Goal: Check status: Check status

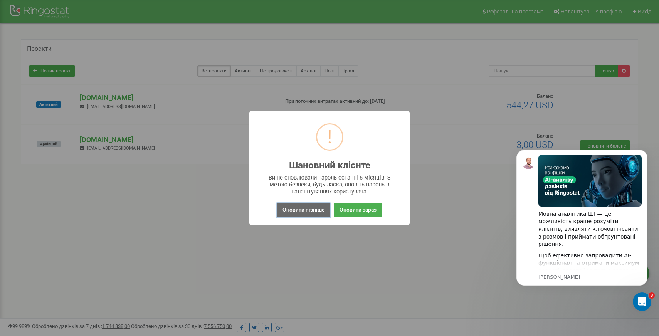
click at [299, 210] on button "Оновити пізніше" at bounding box center [304, 210] width 54 height 14
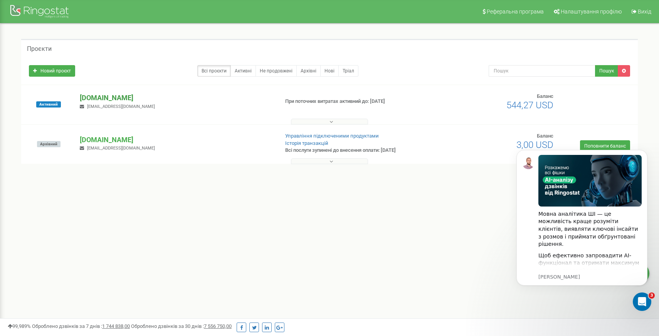
click at [98, 100] on p "[DOMAIN_NAME]" at bounding box center [176, 98] width 193 height 10
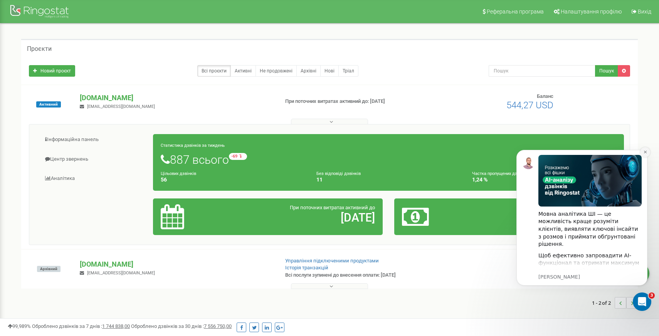
click at [644, 149] on button "Dismiss notification" at bounding box center [645, 152] width 10 height 10
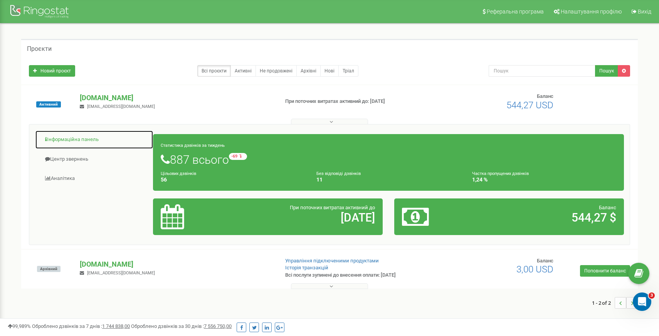
click at [87, 140] on link "Інформаційна панель" at bounding box center [94, 139] width 118 height 19
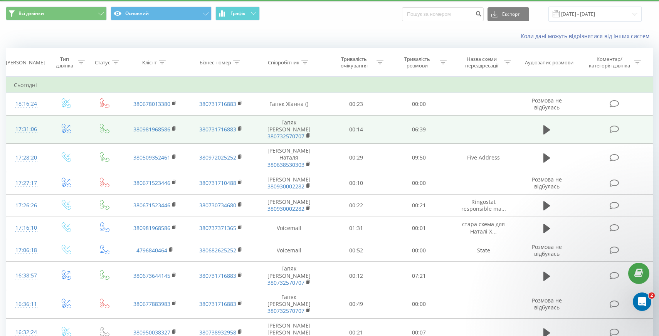
scroll to position [24, 0]
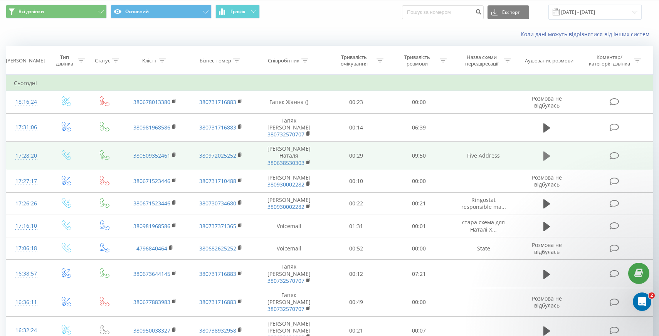
click at [548, 151] on icon at bounding box center [547, 156] width 7 height 11
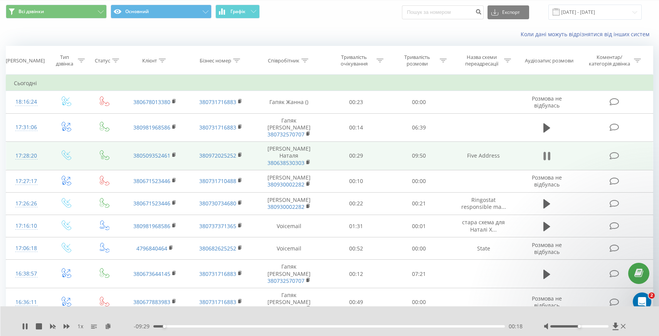
click at [544, 152] on icon at bounding box center [545, 156] width 2 height 8
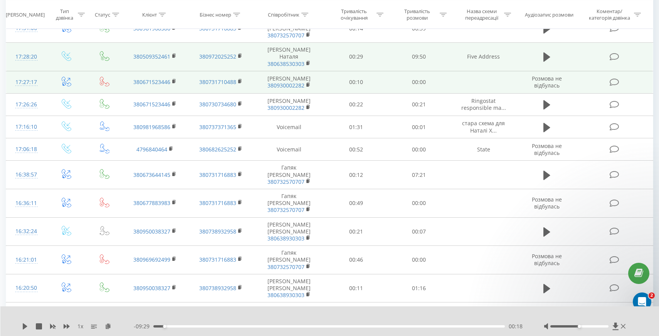
scroll to position [124, 0]
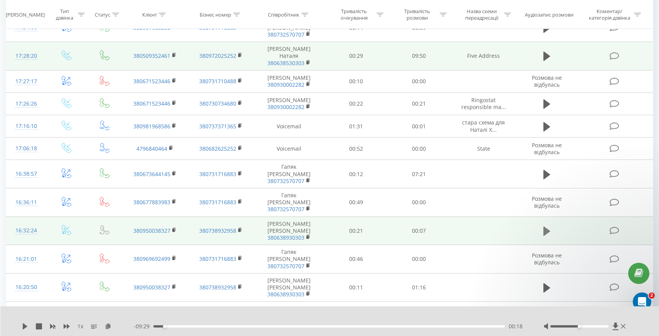
click at [545, 227] on icon at bounding box center [547, 231] width 7 height 9
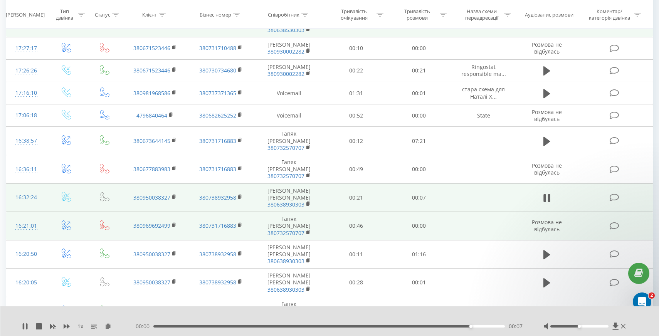
scroll to position [161, 0]
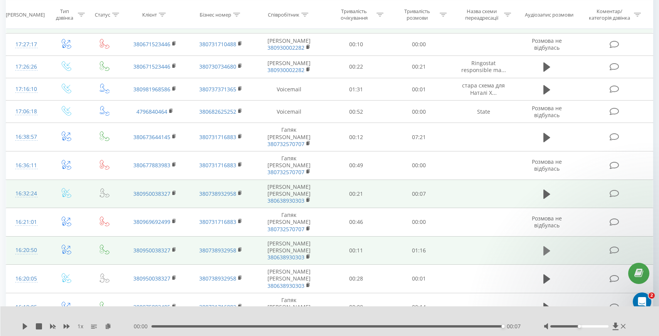
click at [547, 246] on icon at bounding box center [547, 250] width 7 height 9
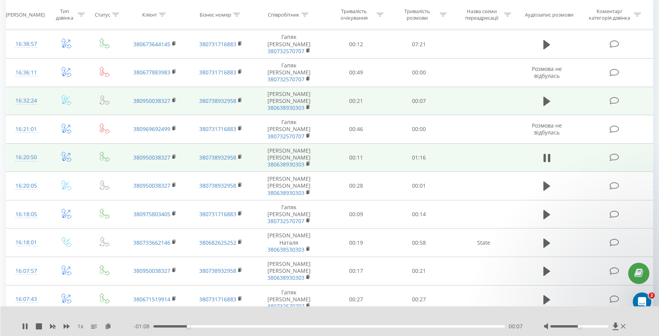
scroll to position [255, 0]
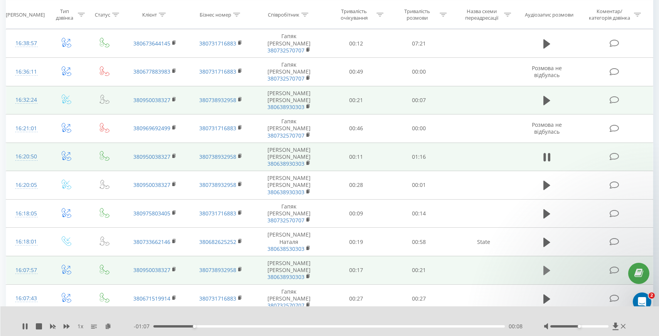
click at [545, 266] on icon at bounding box center [547, 270] width 7 height 9
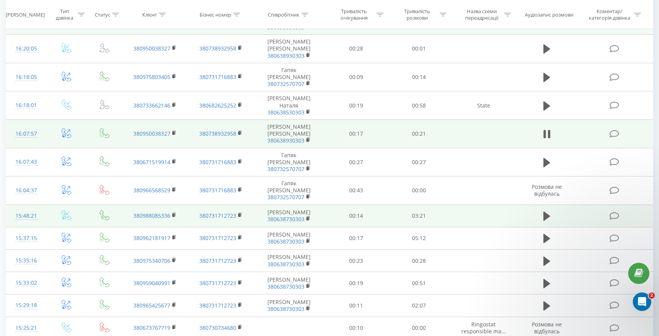
scroll to position [392, 0]
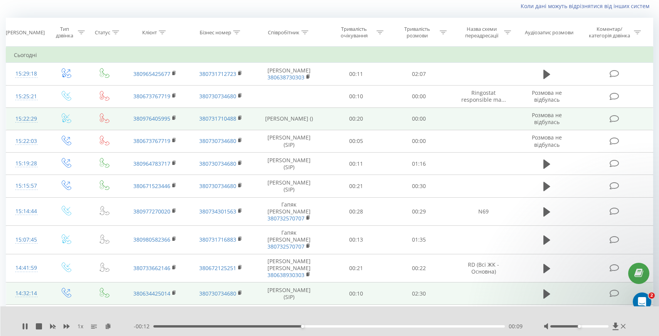
scroll to position [51, 0]
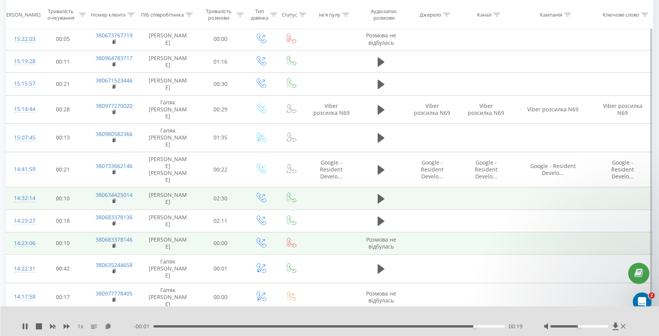
scroll to position [155, 0]
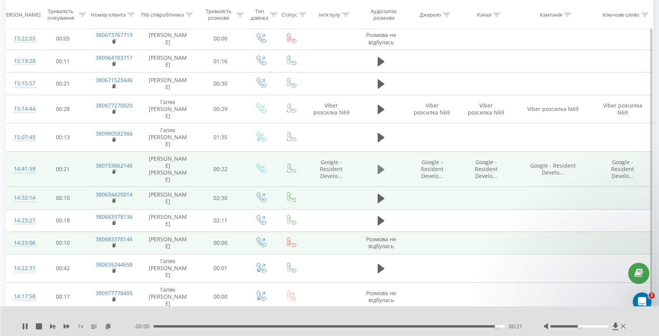
click at [380, 165] on icon at bounding box center [381, 169] width 7 height 9
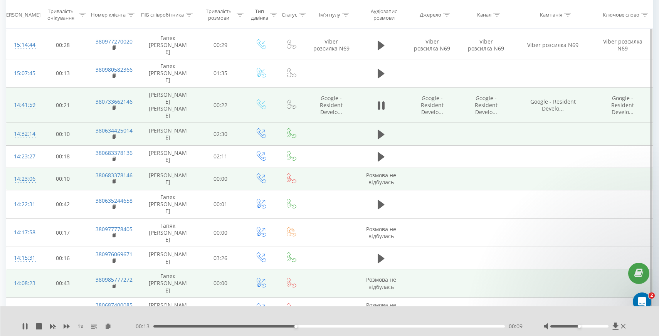
scroll to position [219, 0]
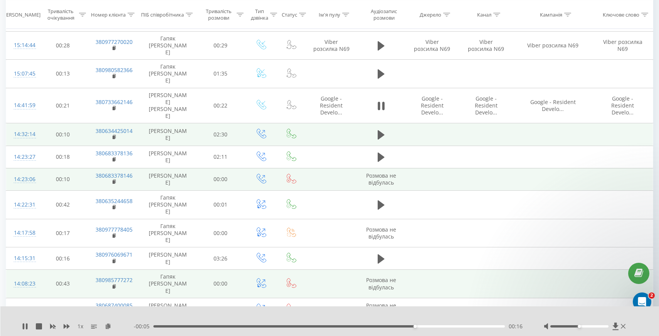
click at [154, 327] on div "00:16" at bounding box center [329, 326] width 352 height 2
click at [603, 325] on div at bounding box center [579, 326] width 58 height 2
click at [606, 326] on div at bounding box center [579, 326] width 58 height 2
click at [590, 327] on div at bounding box center [579, 326] width 58 height 2
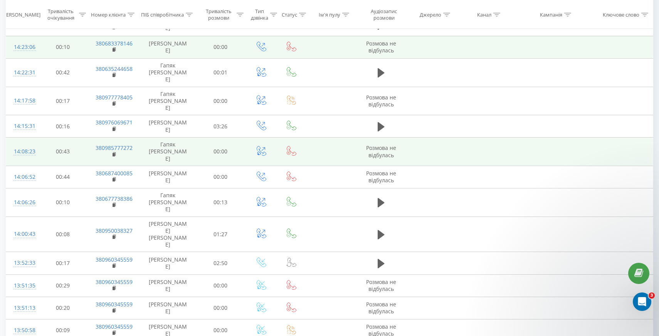
scroll to position [363, 0]
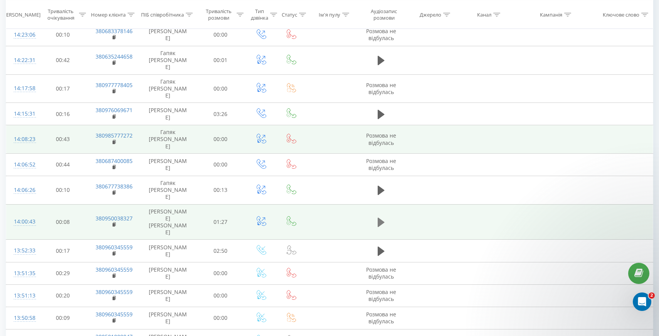
click at [380, 218] on icon at bounding box center [381, 222] width 7 height 9
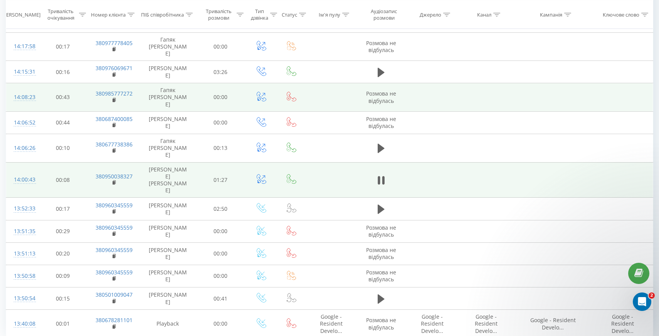
scroll to position [411, 0]
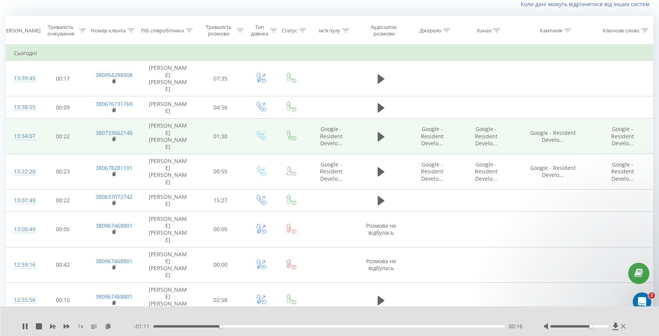
scroll to position [51, 0]
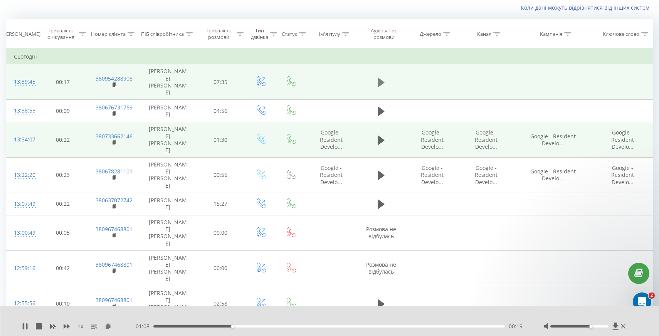
click at [381, 78] on icon at bounding box center [381, 82] width 7 height 9
click at [382, 135] on icon at bounding box center [381, 140] width 7 height 11
click at [603, 327] on div at bounding box center [579, 326] width 58 height 2
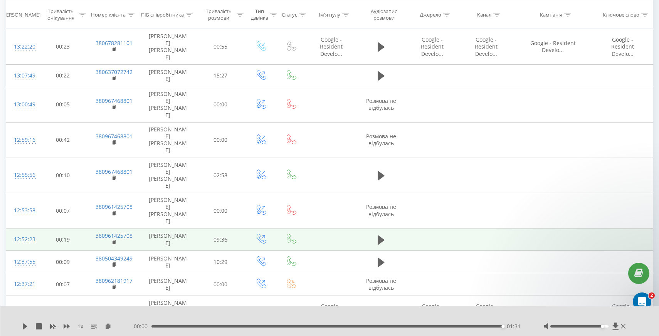
scroll to position [181, 0]
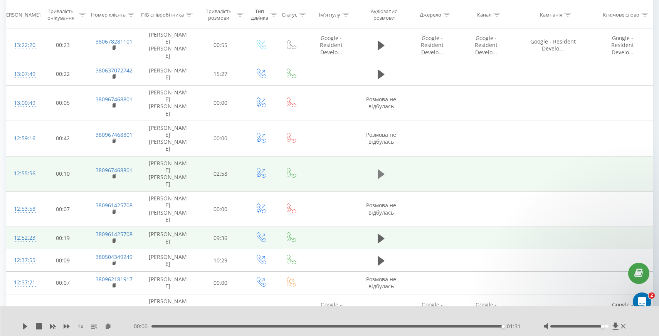
click at [382, 170] on icon at bounding box center [381, 174] width 7 height 9
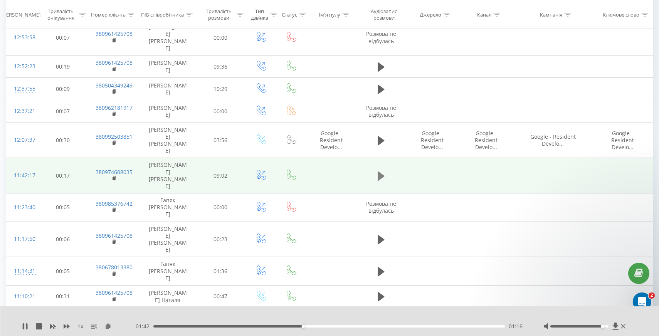
click at [382, 171] on icon at bounding box center [381, 175] width 7 height 9
click at [358, 327] on div "05:16" at bounding box center [329, 326] width 352 height 2
click at [388, 325] on div "05:16" at bounding box center [329, 326] width 352 height 2
click at [402, 325] on div "06:03" at bounding box center [329, 326] width 352 height 2
click at [430, 325] on div "07:07" at bounding box center [329, 326] width 352 height 2
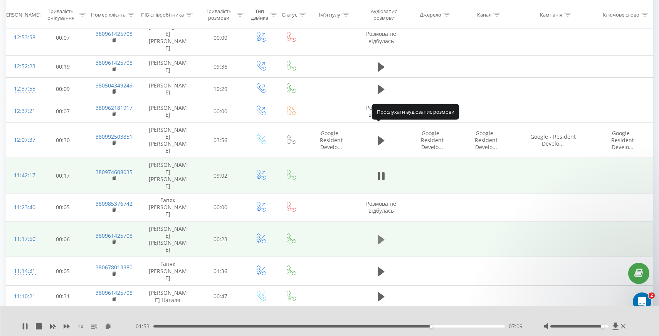
click at [380, 235] on icon at bounding box center [381, 239] width 7 height 9
